Goal: Task Accomplishment & Management: Manage account settings

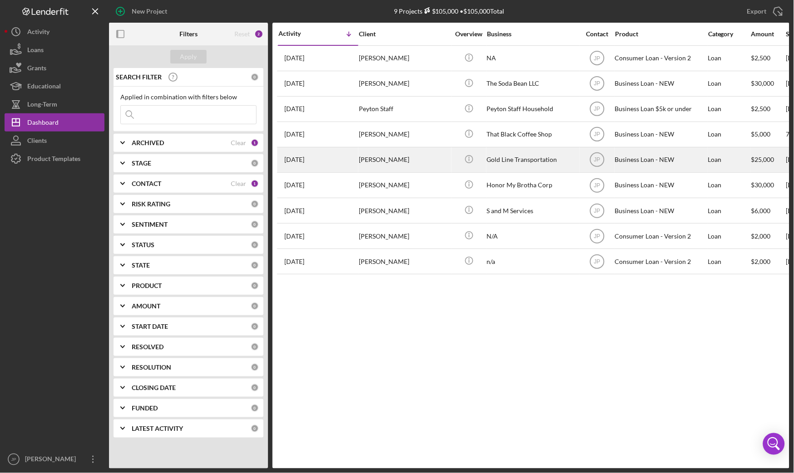
click at [382, 166] on div "[PERSON_NAME]" at bounding box center [404, 160] width 91 height 24
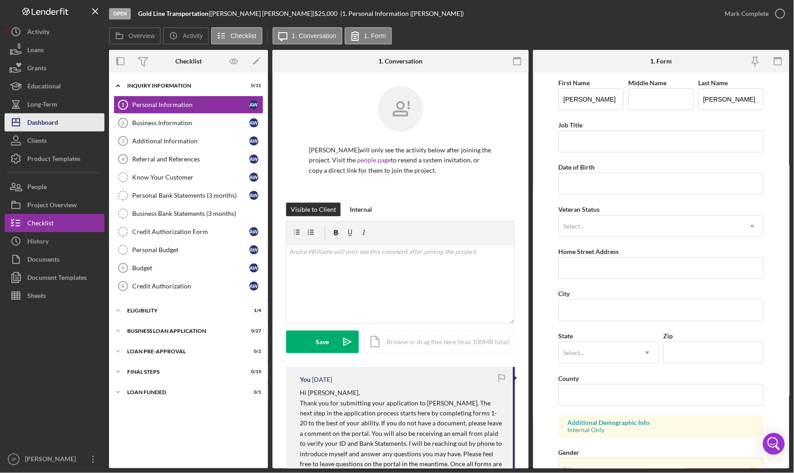
click at [52, 126] on div "Dashboard" at bounding box center [42, 123] width 31 height 20
